Goal: Transaction & Acquisition: Purchase product/service

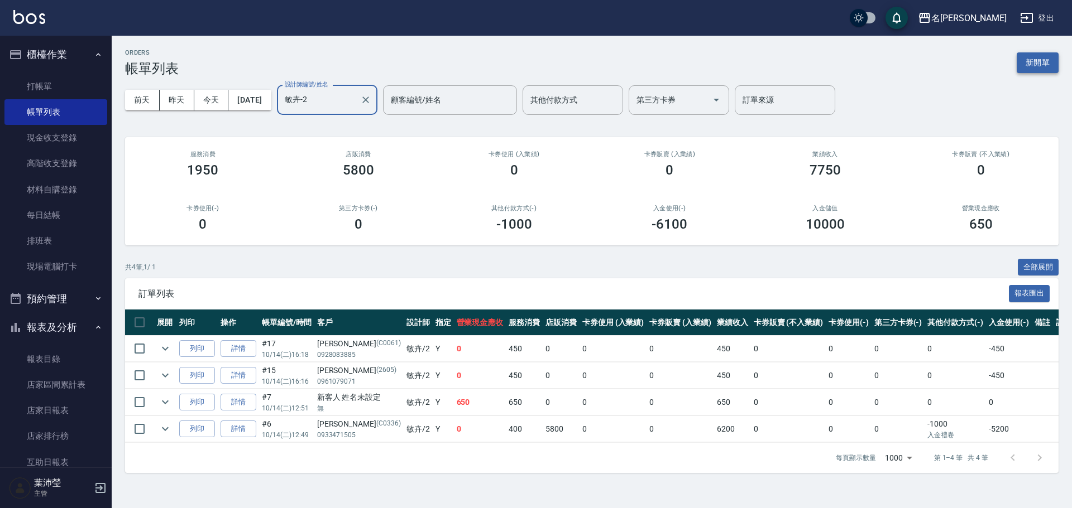
click at [1035, 57] on button "新開單" at bounding box center [1037, 62] width 42 height 21
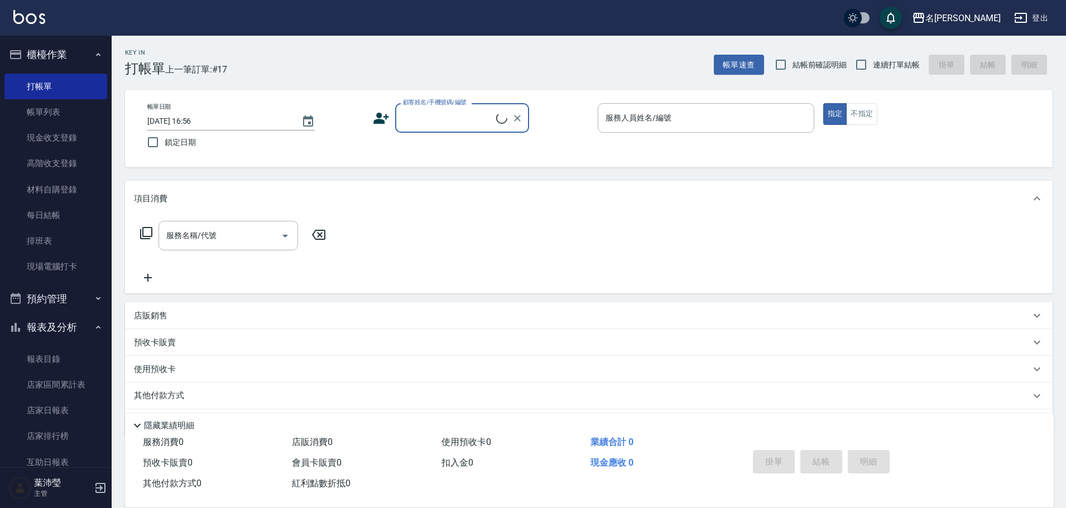
click at [479, 112] on input "顧客姓名/手機號碼/編號" at bounding box center [448, 118] width 96 height 20
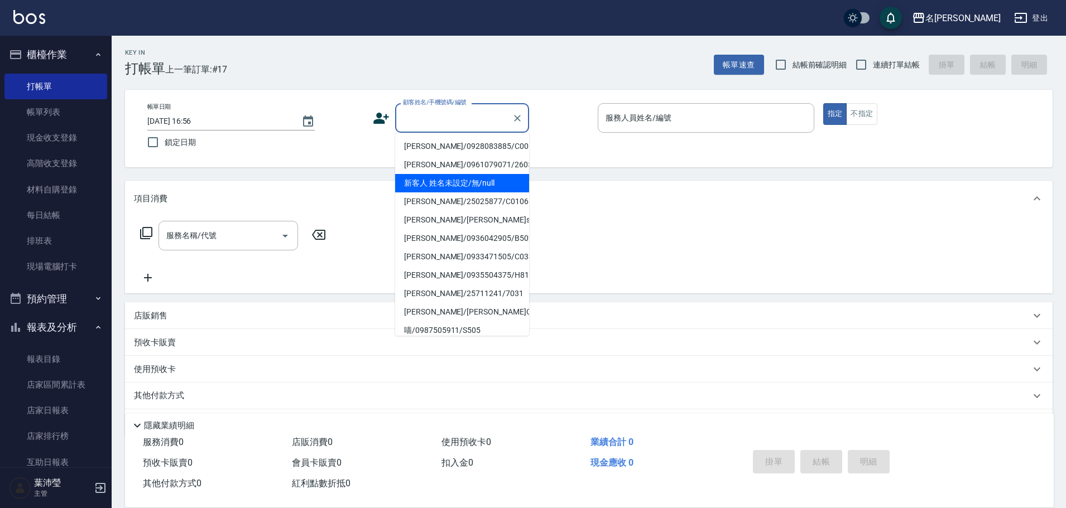
click at [454, 184] on li "新客人 姓名未設定/無/null" at bounding box center [462, 183] width 134 height 18
type input "新客人 姓名未設定/無/null"
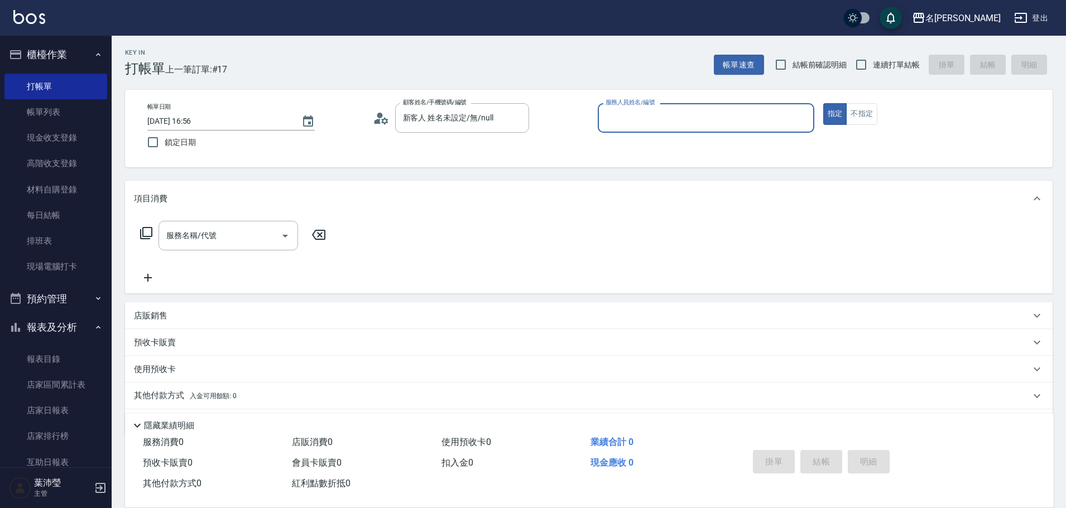
click at [786, 113] on input "服務人員姓名/編號" at bounding box center [706, 118] width 206 height 20
type input "Angle-10"
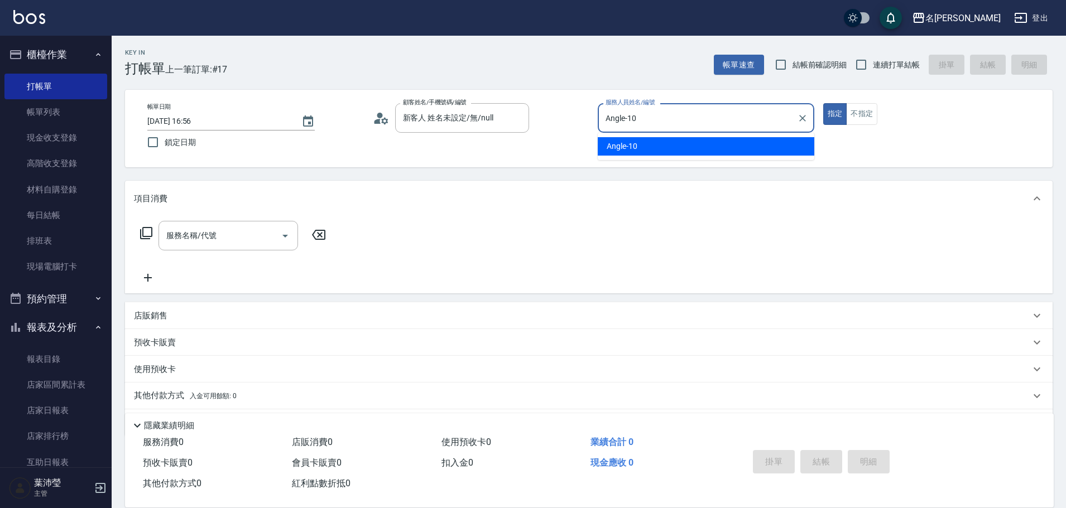
type button "true"
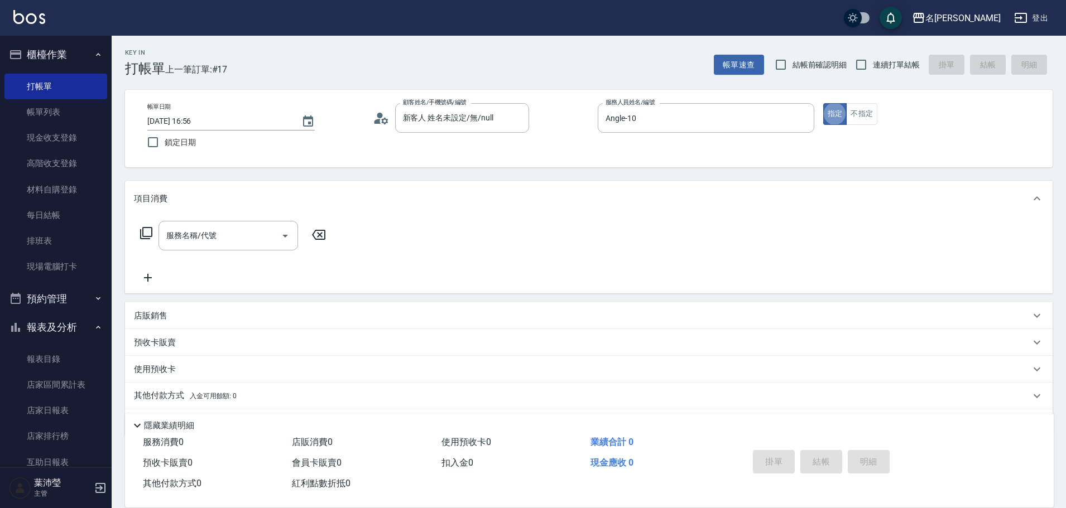
click at [141, 239] on icon at bounding box center [146, 233] width 12 height 12
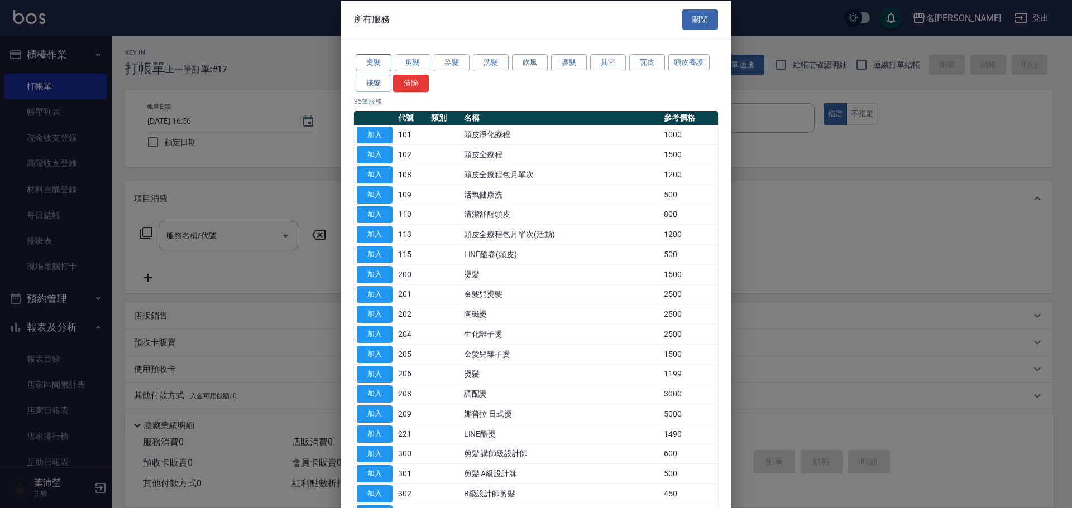
click at [380, 57] on button "燙髮" at bounding box center [374, 62] width 36 height 17
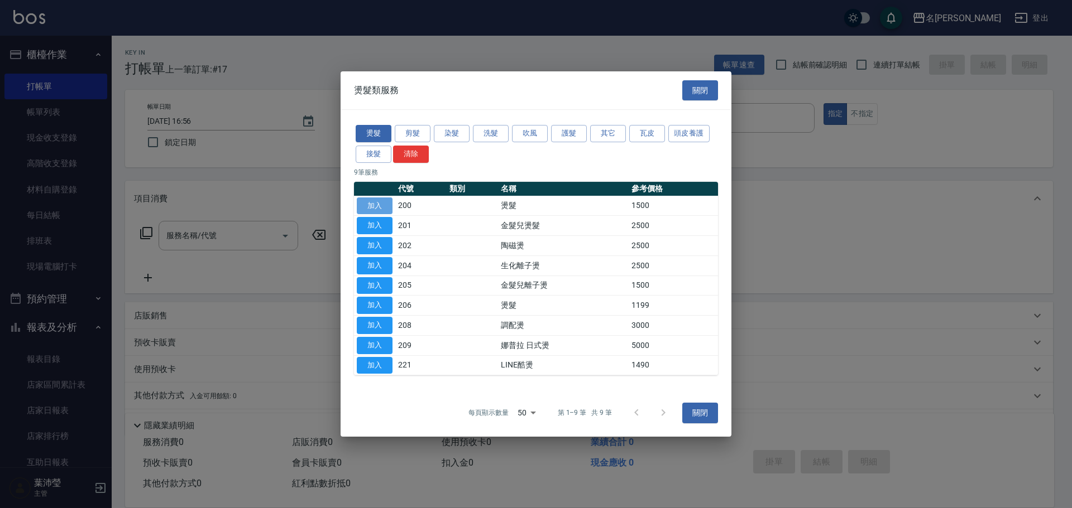
click at [369, 209] on button "加入" at bounding box center [375, 206] width 36 height 17
type input "燙髮(200)"
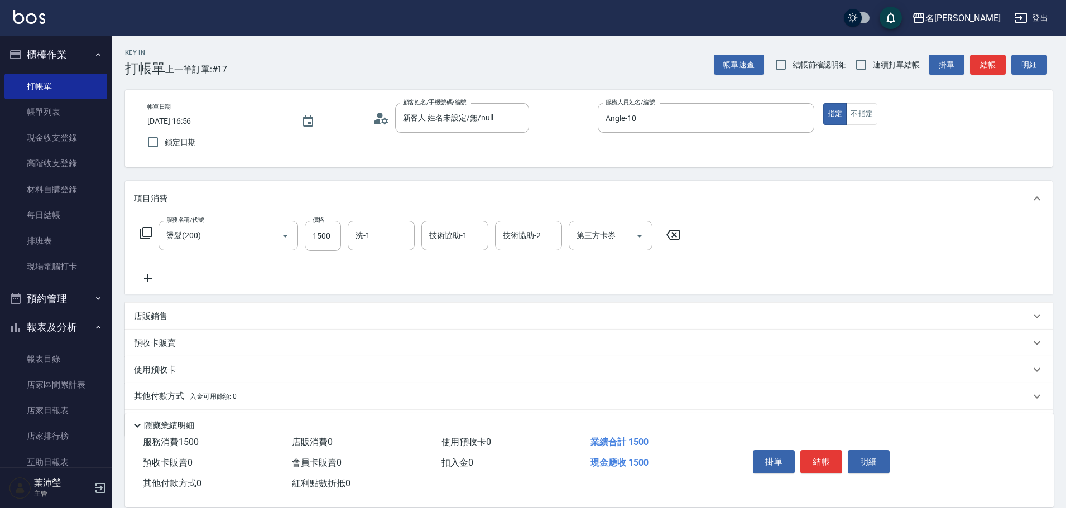
click at [313, 223] on label "價格" at bounding box center [319, 220] width 12 height 8
click at [313, 223] on input "1500" at bounding box center [323, 236] width 36 height 30
type input "2000"
drag, startPoint x: 383, startPoint y: 253, endPoint x: 387, endPoint y: 244, distance: 10.0
click at [383, 252] on div "服務名稱/代號 燙髮(200) 服務名稱/代號 價格 2000 價格 洗-1 洗-1 技術協助-1 技術協助-1 技術協助-2 技術協助-2 第三方卡券 第三…" at bounding box center [410, 253] width 553 height 64
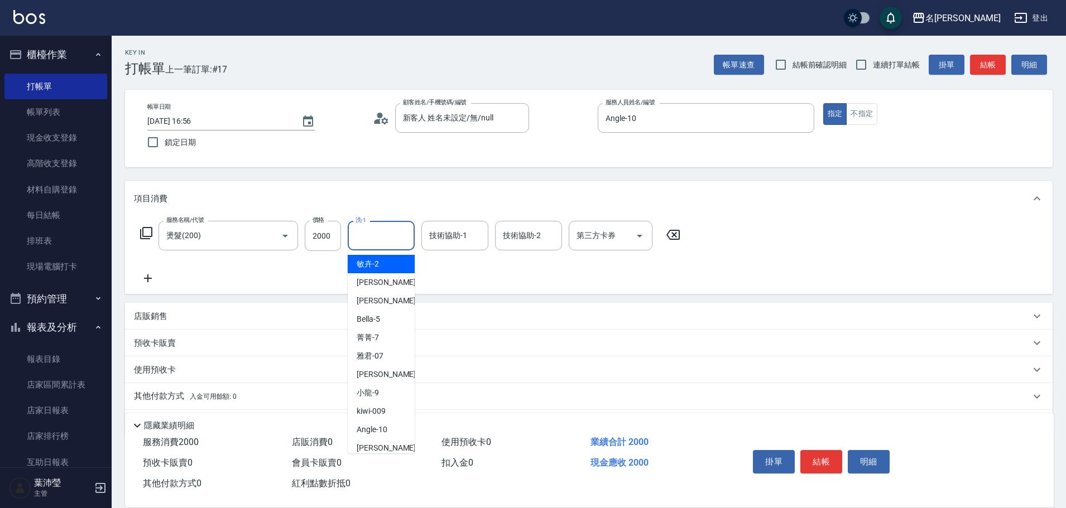
click at [387, 244] on input "洗-1" at bounding box center [381, 236] width 57 height 20
type input "20"
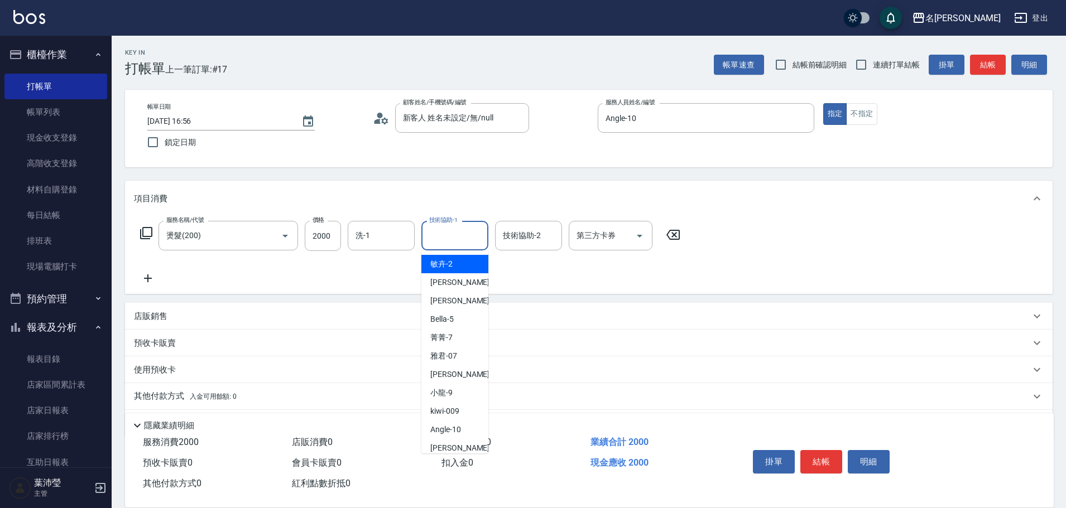
click at [438, 241] on input "技術協助-1" at bounding box center [454, 236] width 57 height 20
click at [374, 236] on input "洗-1" at bounding box center [381, 236] width 57 height 20
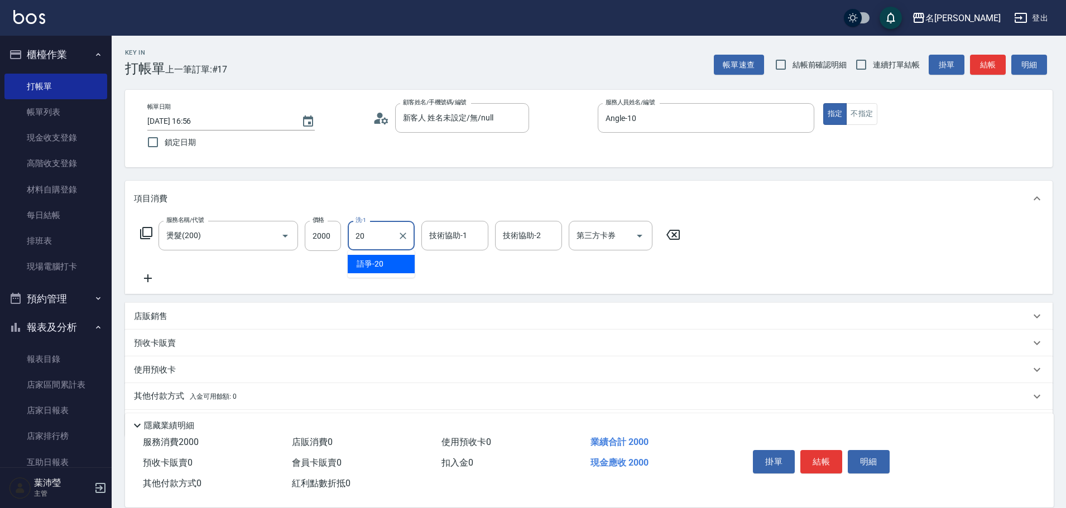
click at [397, 268] on div "語爭 -20" at bounding box center [381, 264] width 67 height 18
type input "語爭-20"
click at [830, 454] on button "結帳" at bounding box center [821, 461] width 42 height 23
